Goal: Communication & Community: Participate in discussion

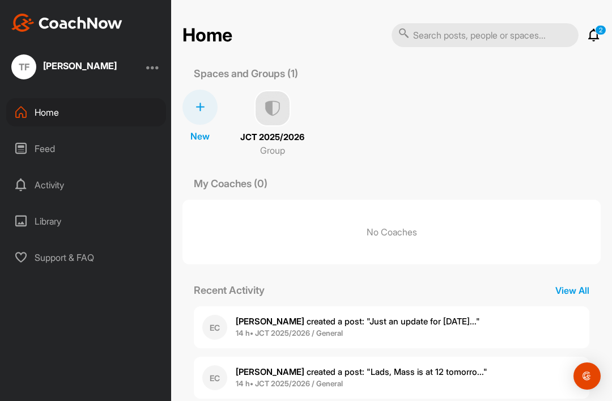
click at [591, 36] on icon at bounding box center [594, 35] width 14 height 14
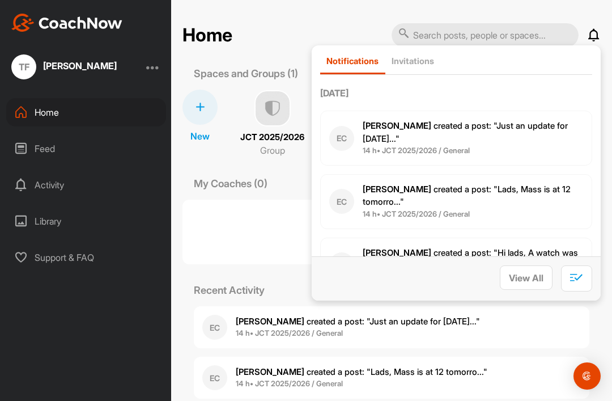
click at [264, 235] on p "No Coaches" at bounding box center [392, 232] width 418 height 65
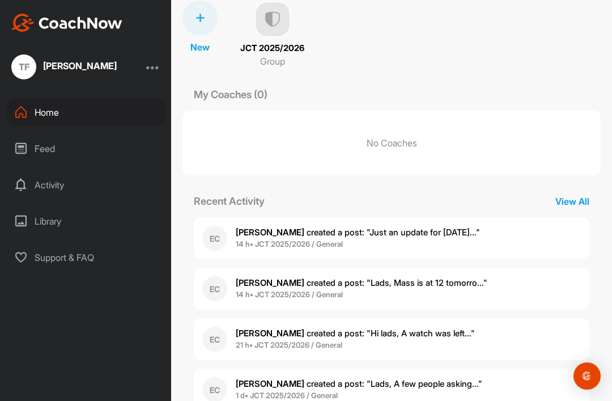
scroll to position [88, 0]
click at [451, 235] on span "[PERSON_NAME] created a post : "Just an update for [DATE]..."" at bounding box center [358, 232] width 244 height 11
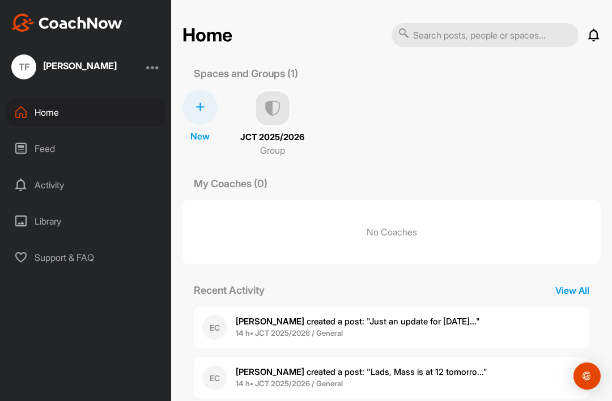
click at [574, 290] on p "View All" at bounding box center [572, 290] width 57 height 14
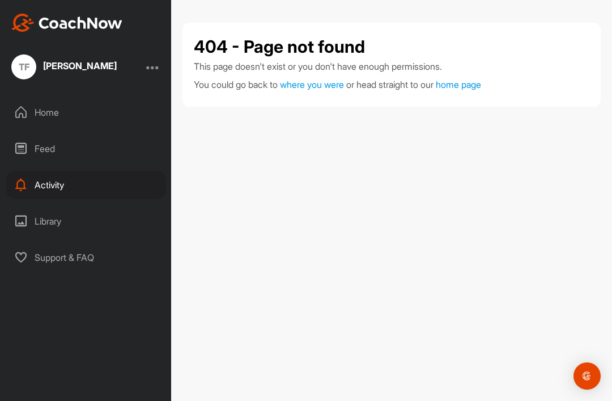
click at [86, 118] on div "Home" at bounding box center [86, 112] width 160 height 28
